Goal: Transaction & Acquisition: Purchase product/service

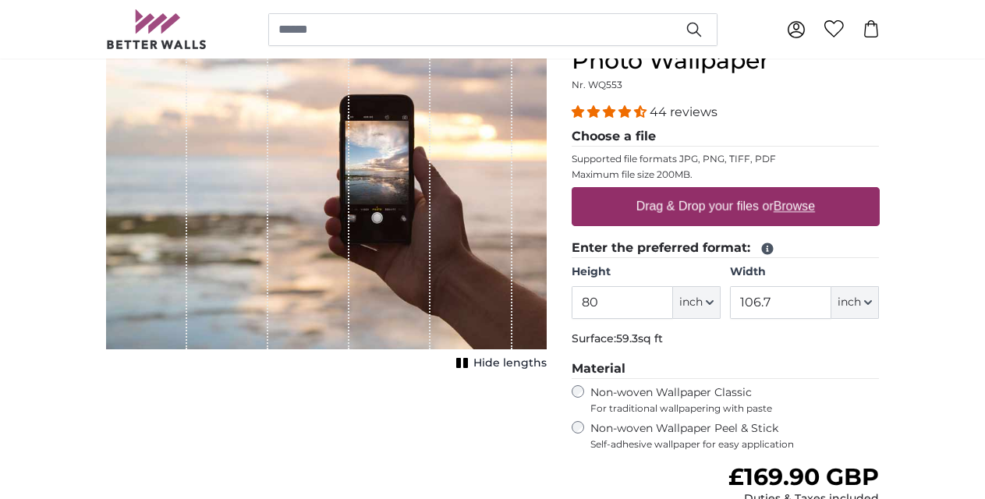
scroll to position [182, 0]
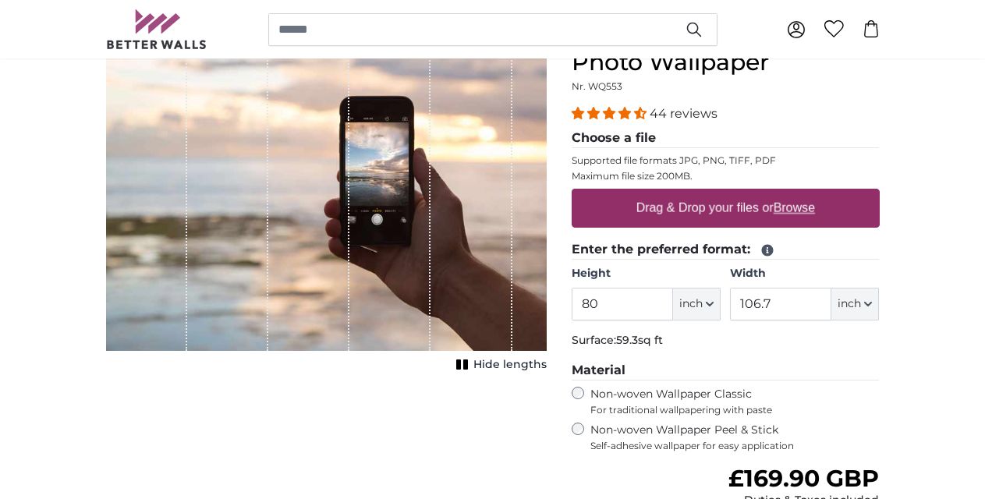
click at [703, 307] on span "inch" at bounding box center [690, 304] width 23 height 16
click at [692, 348] on link "Centimeter (cm)" at bounding box center [697, 345] width 137 height 28
type input "203.2"
type input "271.1"
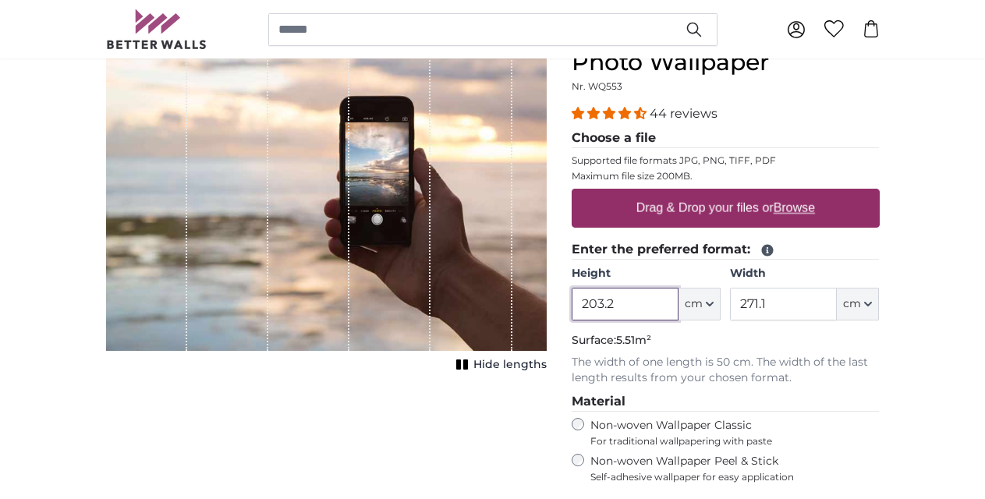
click at [647, 307] on input "203.2" at bounding box center [625, 304] width 107 height 33
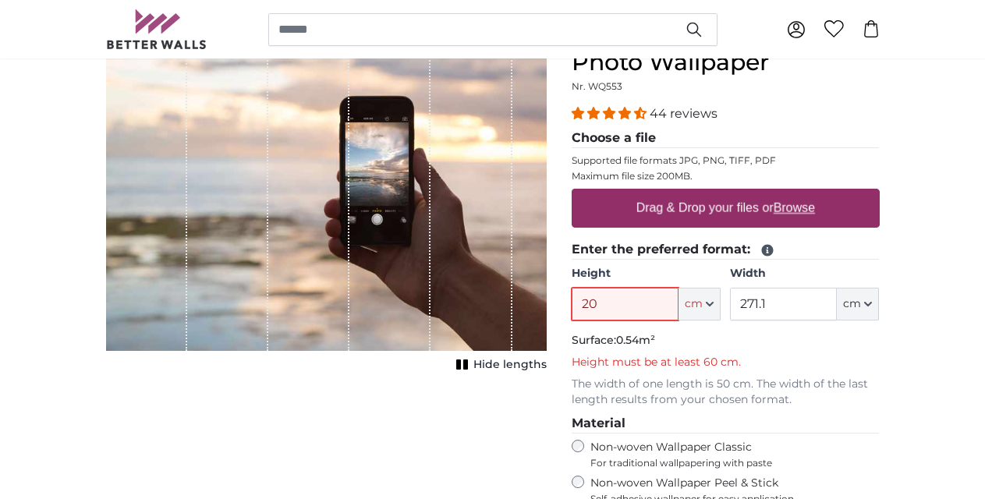
type input "20"
click at [759, 306] on input "271.1" at bounding box center [783, 304] width 107 height 33
click at [776, 307] on input "271.1" at bounding box center [783, 304] width 107 height 33
type input "2"
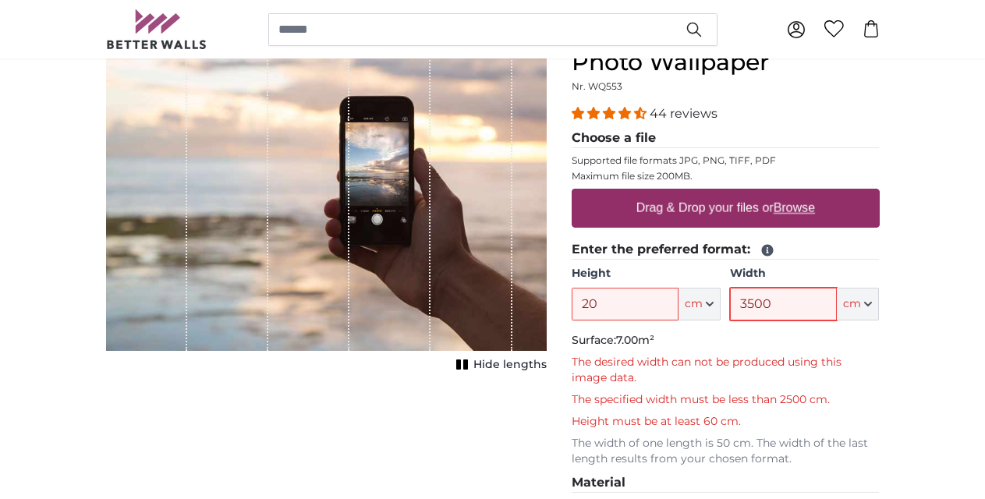
type input "3500"
click at [657, 314] on input "20" at bounding box center [625, 304] width 107 height 33
type input "2"
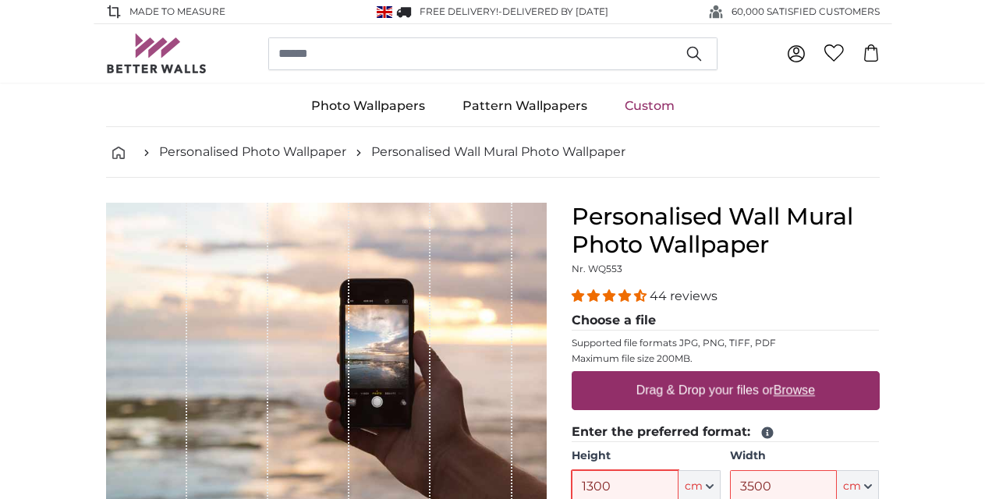
scroll to position [2, 0]
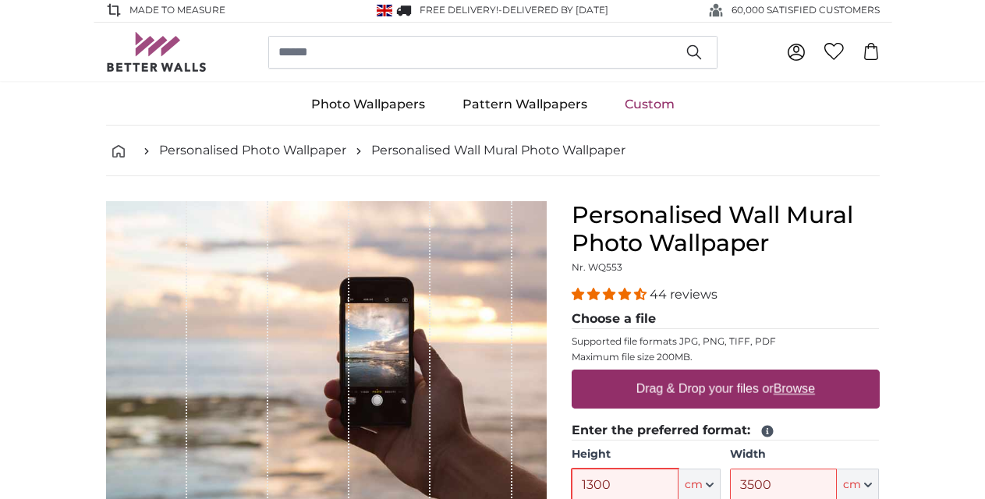
type input "1300"
click at [645, 110] on link "Custom" at bounding box center [649, 104] width 87 height 41
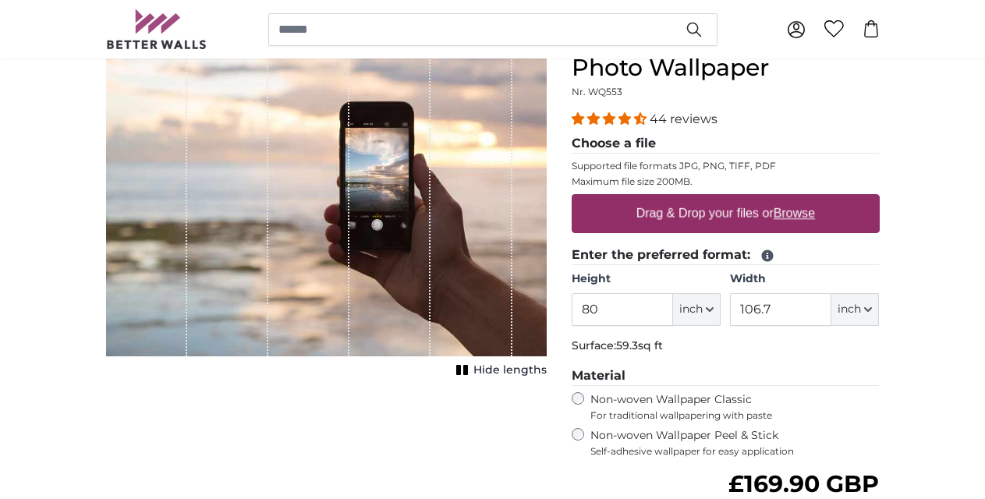
scroll to position [232, 0]
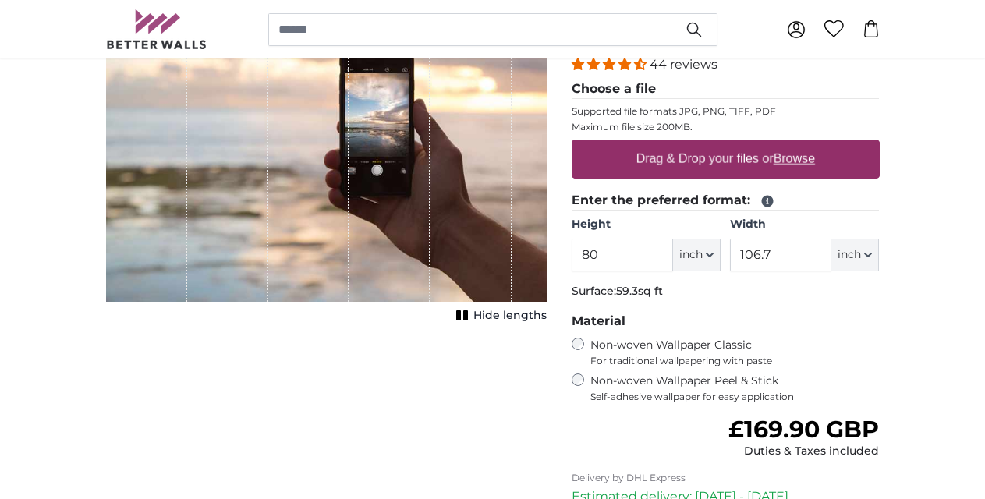
click at [704, 253] on button "inch" at bounding box center [697, 255] width 48 height 33
click at [673, 297] on link "Centimeter (cm)" at bounding box center [697, 296] width 137 height 28
type input "203.2"
type input "271.1"
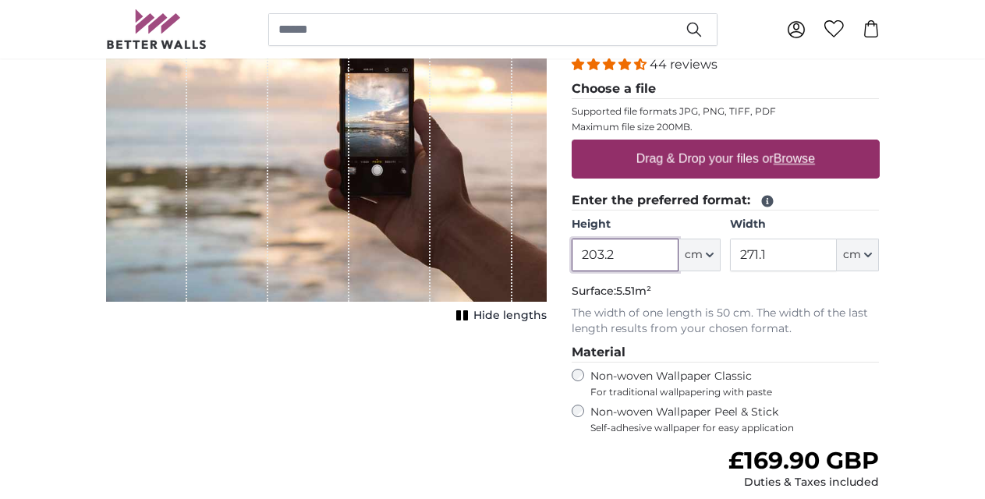
click at [663, 258] on input "203.2" at bounding box center [625, 255] width 107 height 33
type input "2"
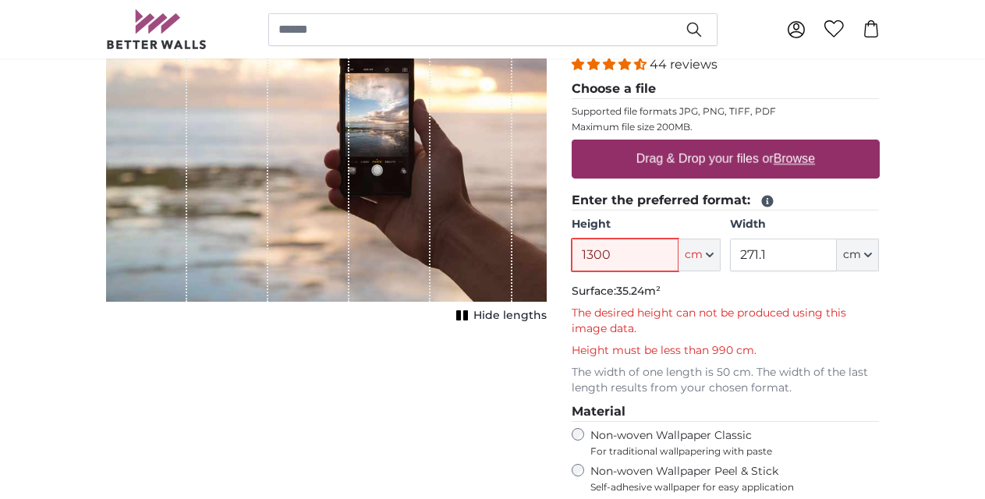
type input "1300"
click at [782, 251] on input "271.1" at bounding box center [783, 255] width 107 height 33
type input "2"
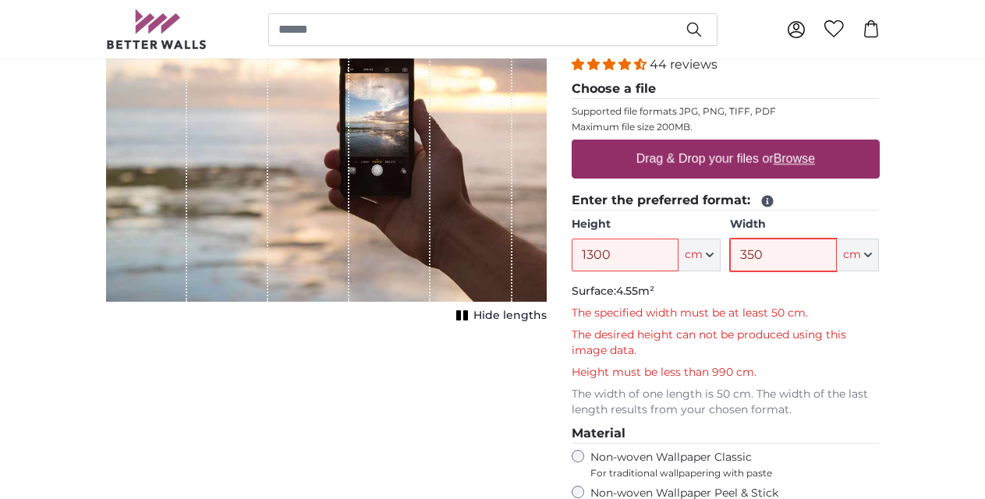
type input "3500"
